Goal: Find contact information: Find contact information

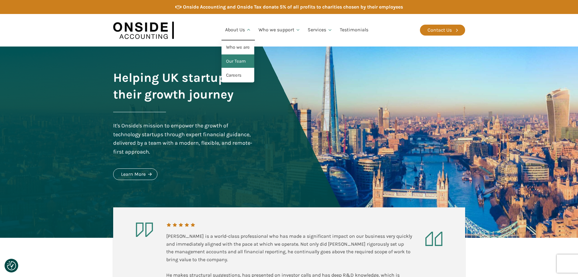
click at [230, 58] on link "Our Team" at bounding box center [238, 61] width 33 height 14
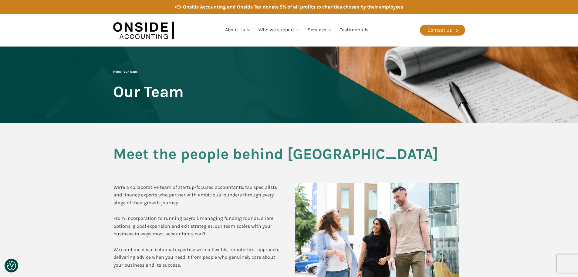
click at [143, 25] on img at bounding box center [143, 30] width 61 height 23
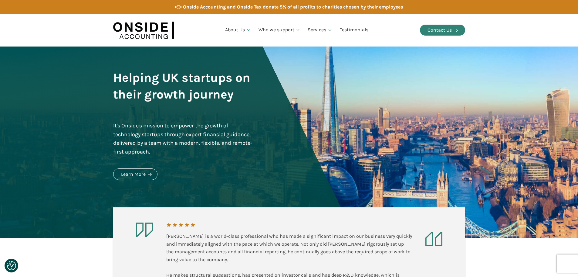
click at [458, 33] on icon at bounding box center [456, 29] width 5 height 5
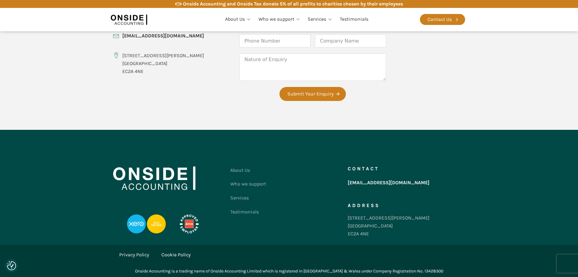
scroll to position [270, 0]
